Goal: Information Seeking & Learning: Learn about a topic

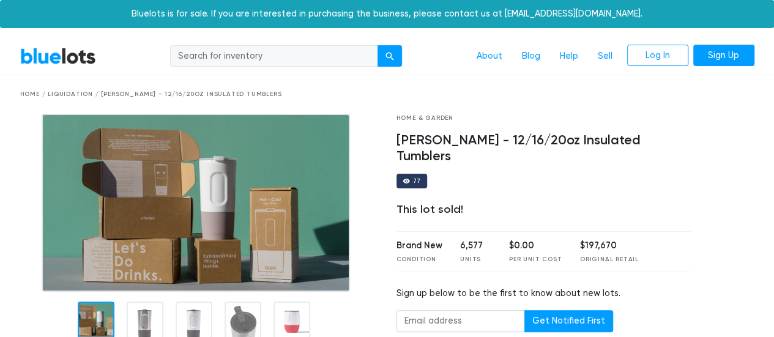
click at [272, 191] on img at bounding box center [196, 203] width 308 height 178
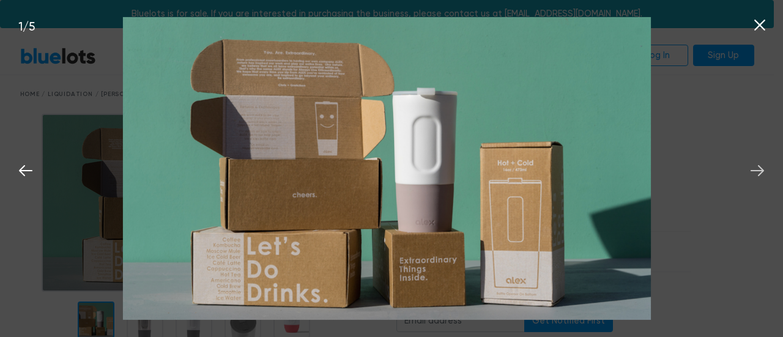
click at [762, 172] on icon at bounding box center [757, 170] width 13 height 11
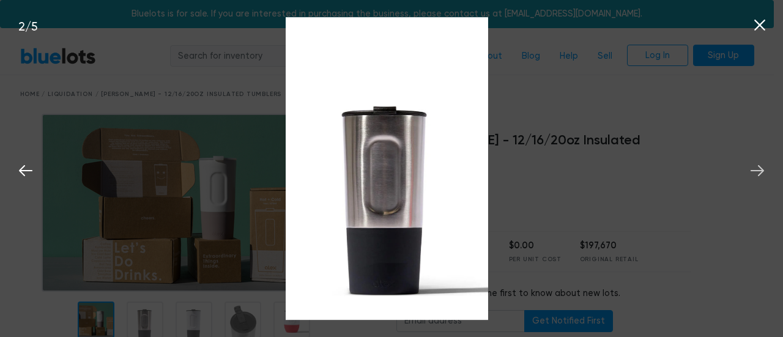
click at [762, 172] on icon at bounding box center [757, 170] width 13 height 11
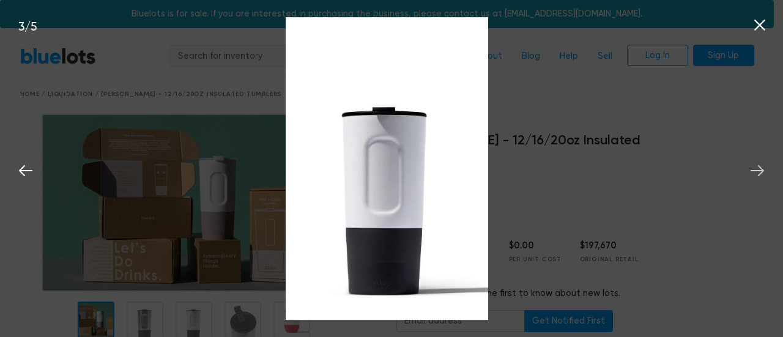
click at [762, 172] on icon at bounding box center [757, 170] width 13 height 11
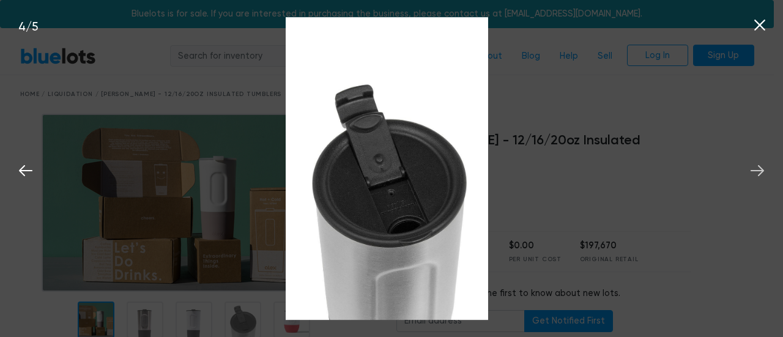
click at [762, 172] on icon at bounding box center [757, 170] width 13 height 11
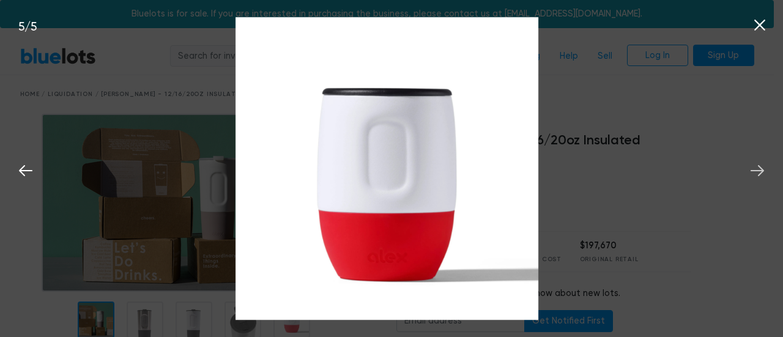
click at [762, 172] on icon at bounding box center [757, 170] width 13 height 11
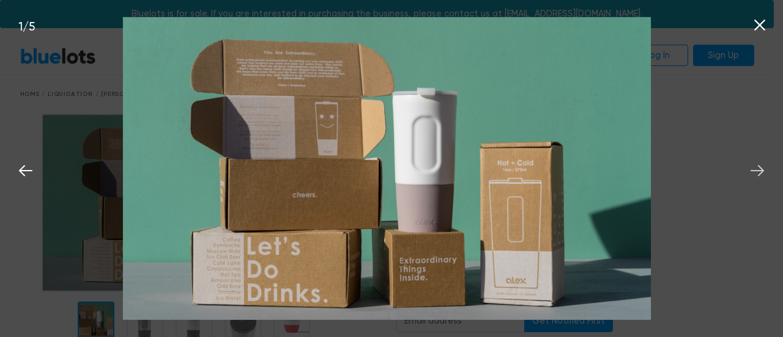
click at [762, 172] on icon at bounding box center [757, 170] width 13 height 11
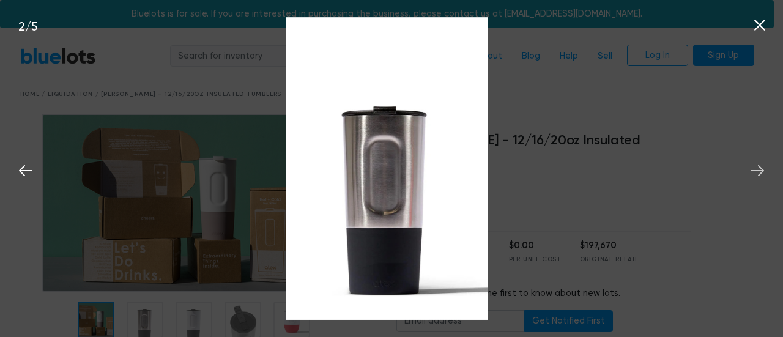
click at [762, 172] on icon at bounding box center [757, 170] width 13 height 11
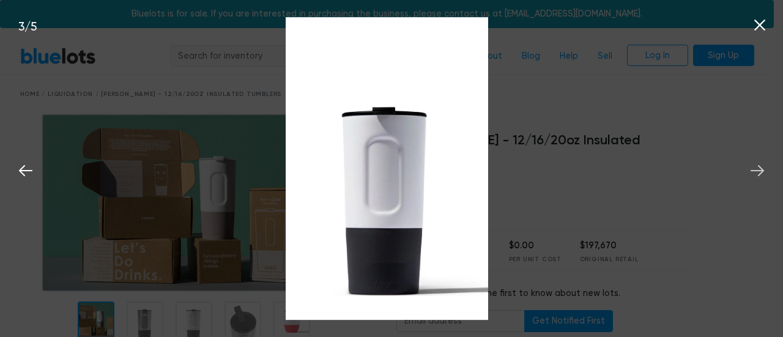
click at [751, 165] on icon at bounding box center [757, 171] width 18 height 18
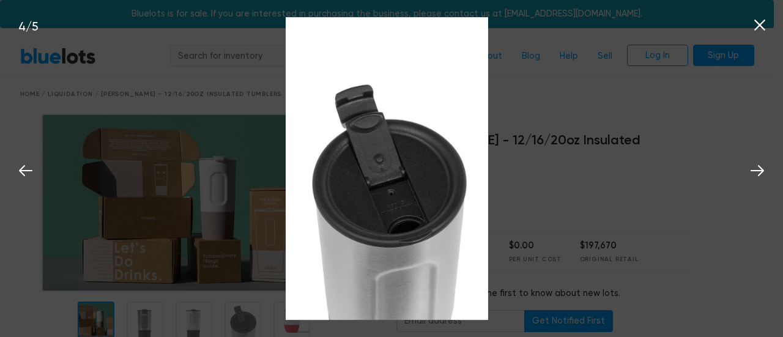
click at [761, 28] on icon at bounding box center [759, 25] width 11 height 11
